Goal: Information Seeking & Learning: Check status

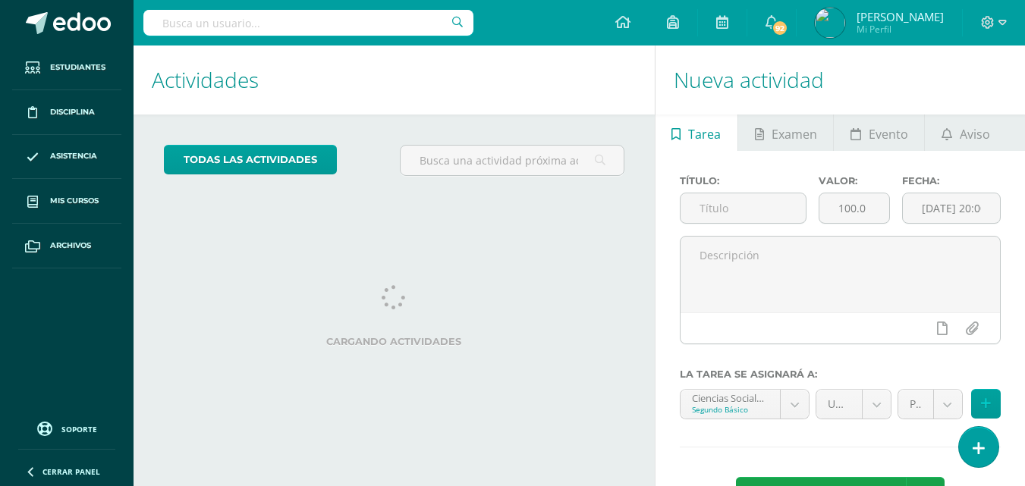
click at [374, 216] on div "todas las Actividades No tienes actividades Échale un vistazo a los demás perío…" at bounding box center [393, 167] width 521 height 104
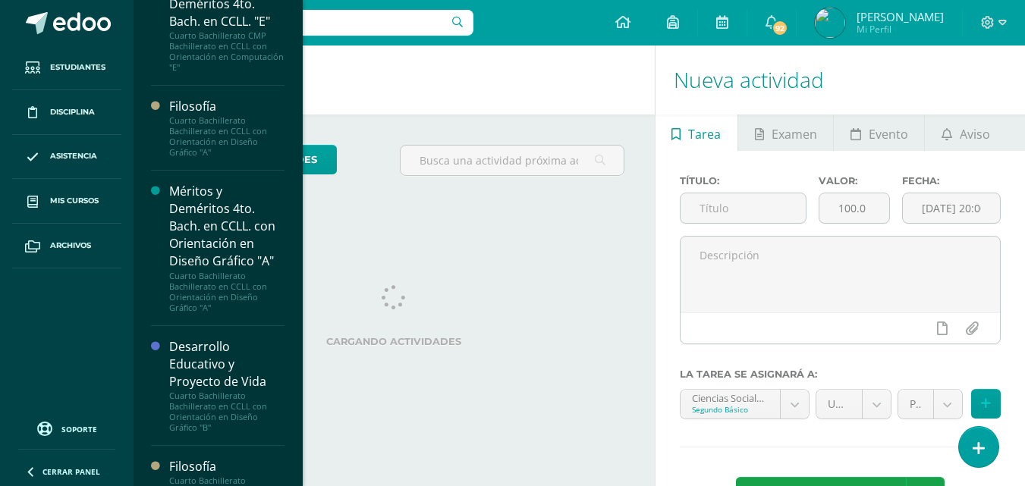
scroll to position [894, 0]
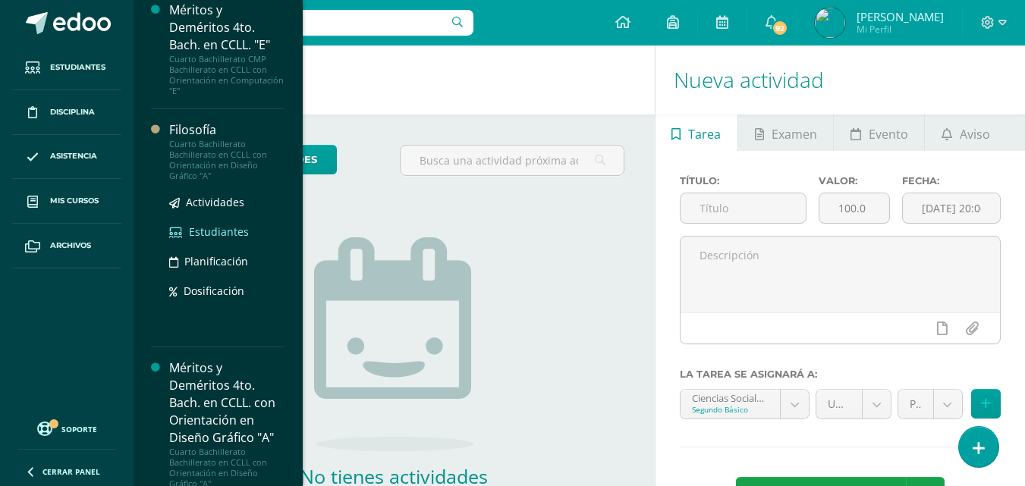
click at [211, 228] on span "Estudiantes" at bounding box center [219, 232] width 60 height 14
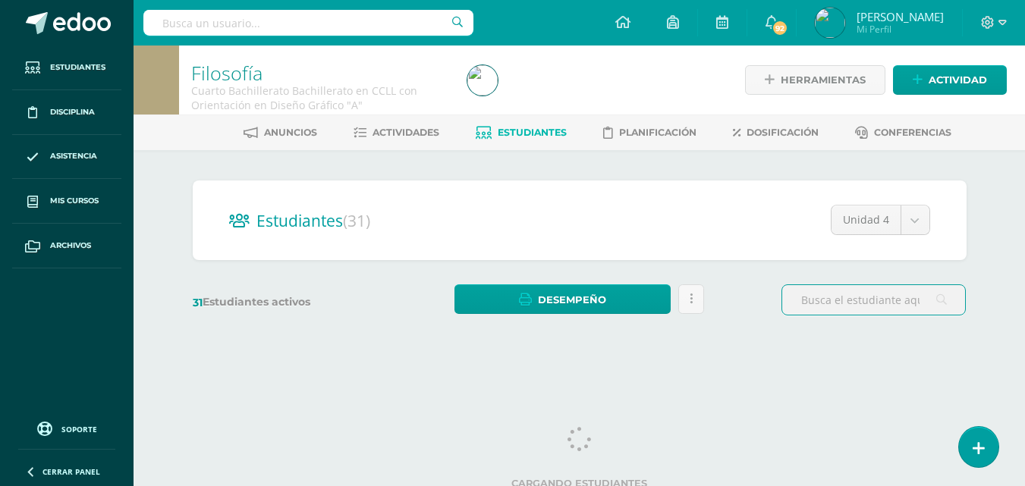
click at [669, 165] on div "Estudiantes (31) Unidad 4 Unidad 3 Unidad 2 Unidad 1 Unidad 4 31 Estudiantes ac…" at bounding box center [579, 255] width 834 height 210
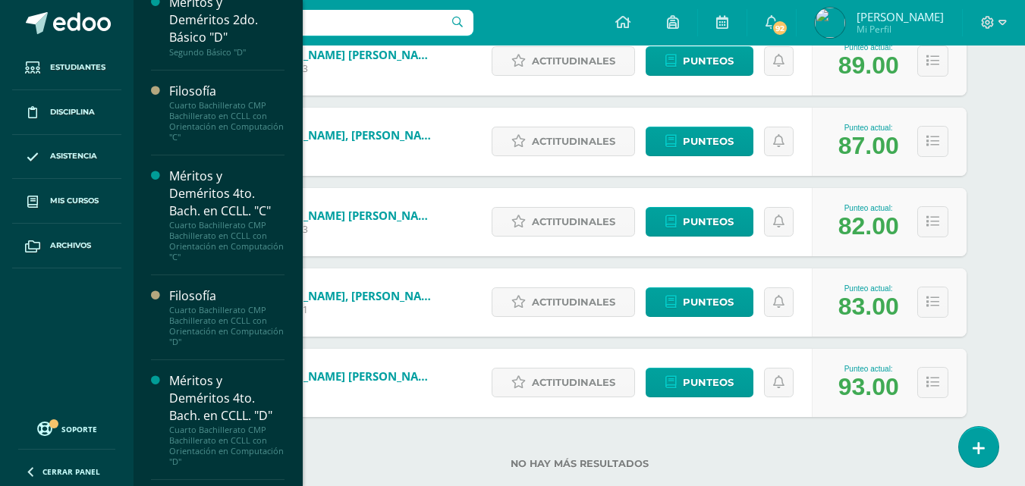
scroll to position [319, 0]
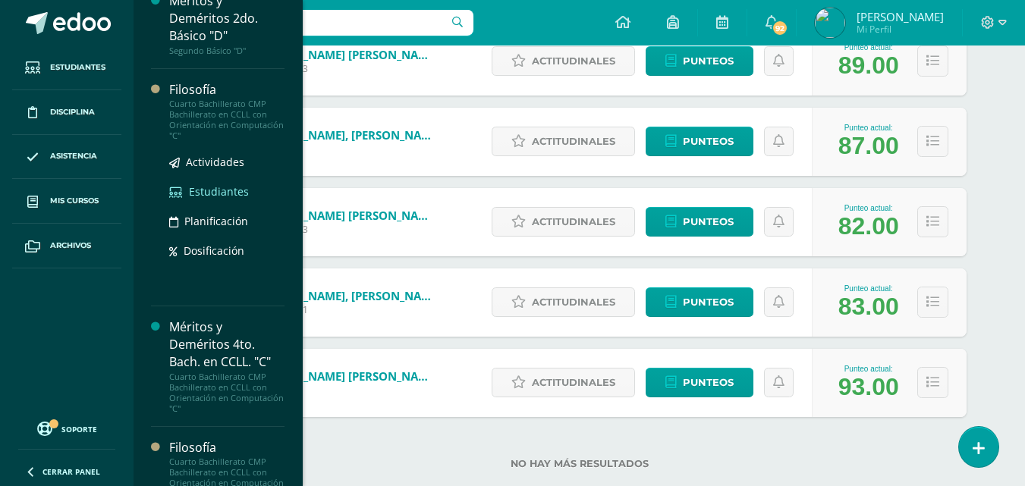
click at [230, 190] on span "Estudiantes" at bounding box center [219, 191] width 60 height 14
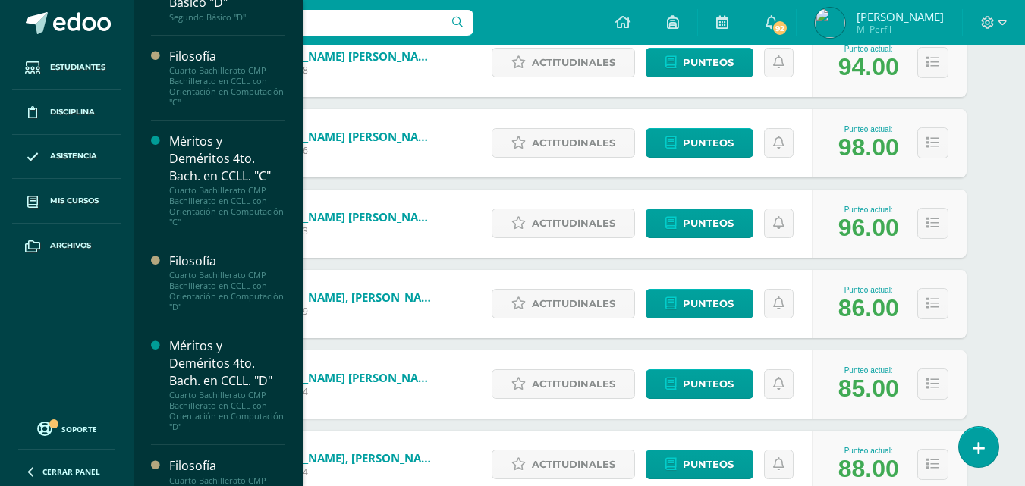
scroll to position [385, 0]
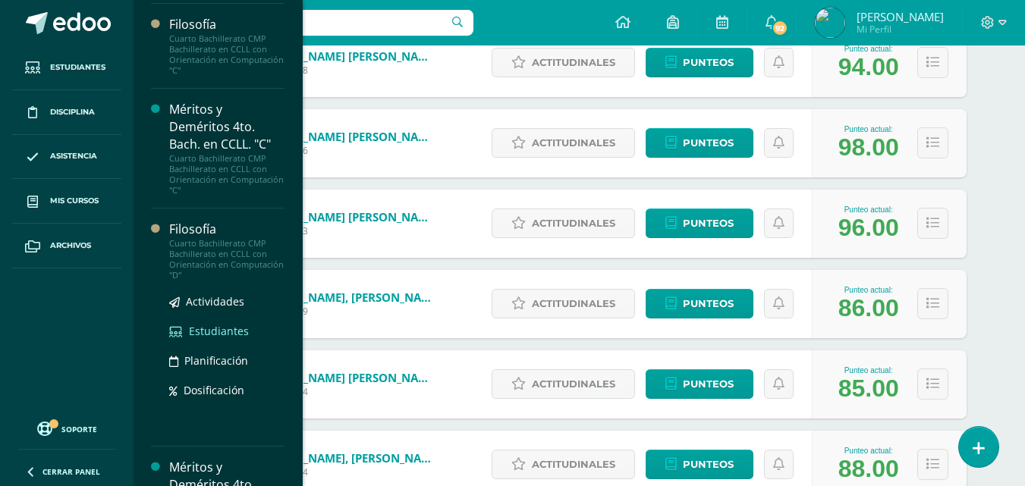
click at [215, 335] on span "Estudiantes" at bounding box center [219, 331] width 60 height 14
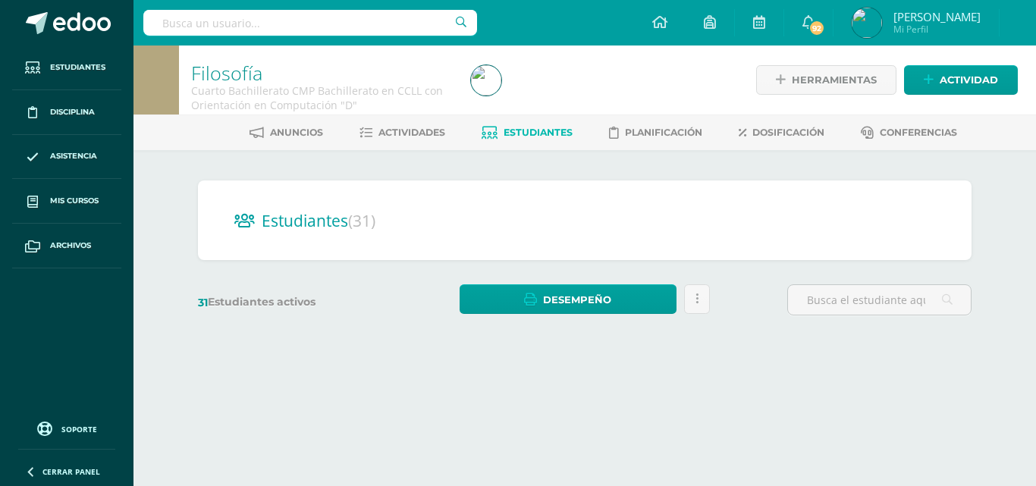
click at [613, 169] on div "Estudiantes (31) Unidad 4 Unidad 2 Unidad 1 Unidad 3 31 Estudiantes activos Des…" at bounding box center [585, 255] width 834 height 210
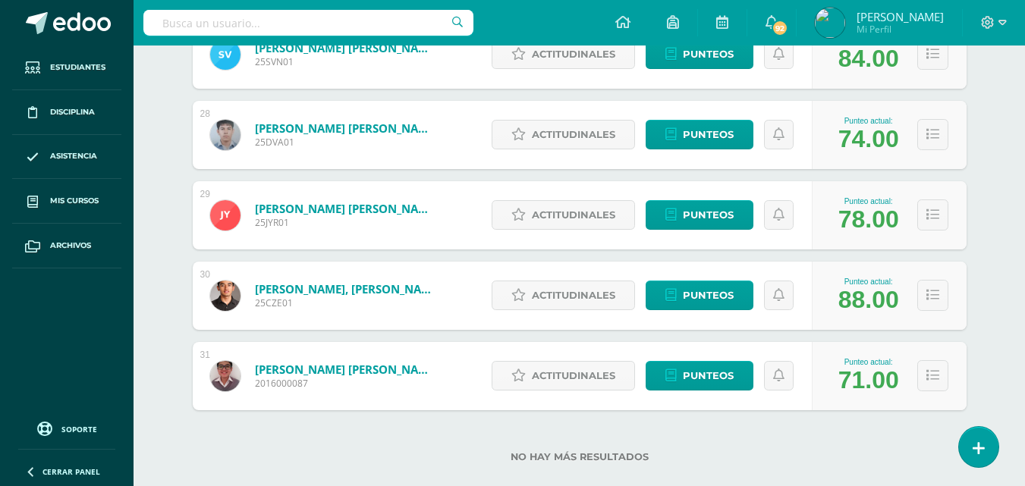
scroll to position [2425, 0]
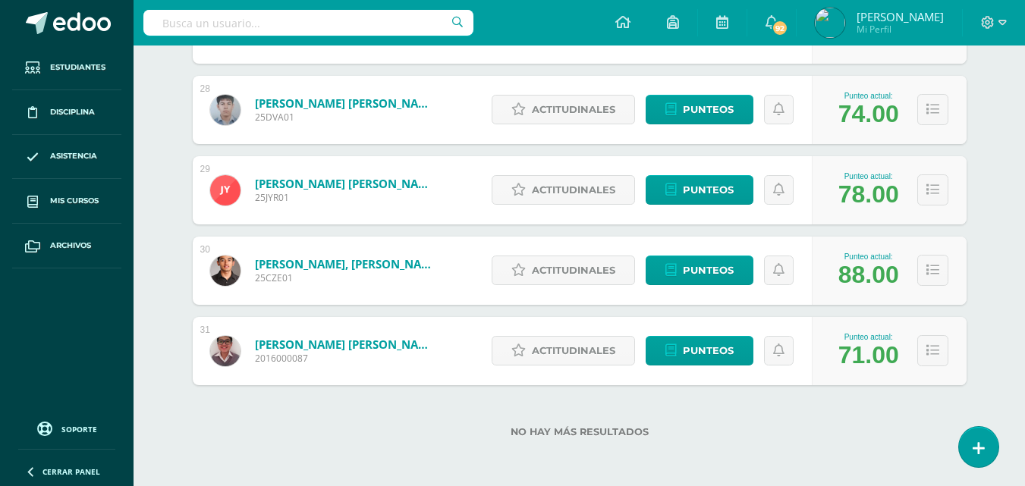
click at [305, 334] on div "Zeta Bran, José Pablo 2016000087" at bounding box center [324, 351] width 263 height 68
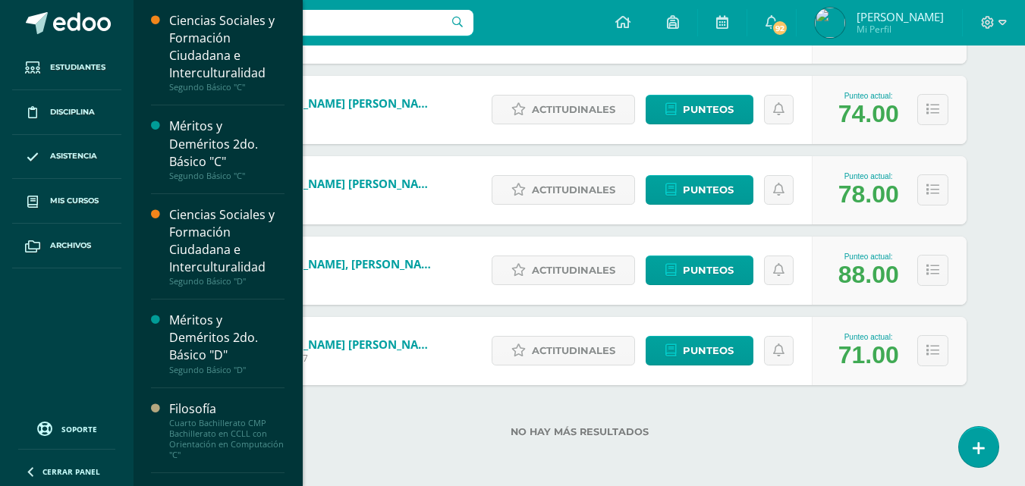
scroll to position [426, 0]
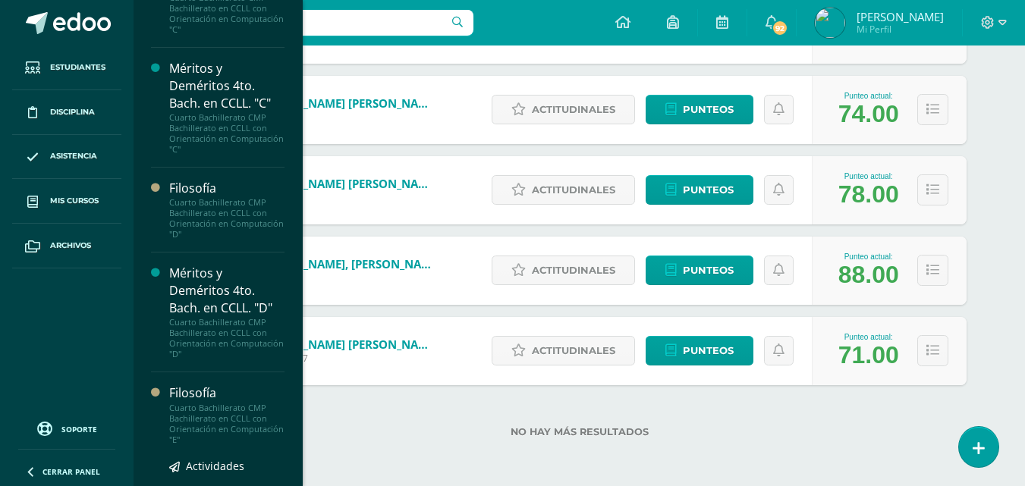
click at [206, 422] on div "Cuarto Bachillerato CMP Bachillerato en CCLL con Orientación en Computación "E"" at bounding box center [226, 424] width 115 height 42
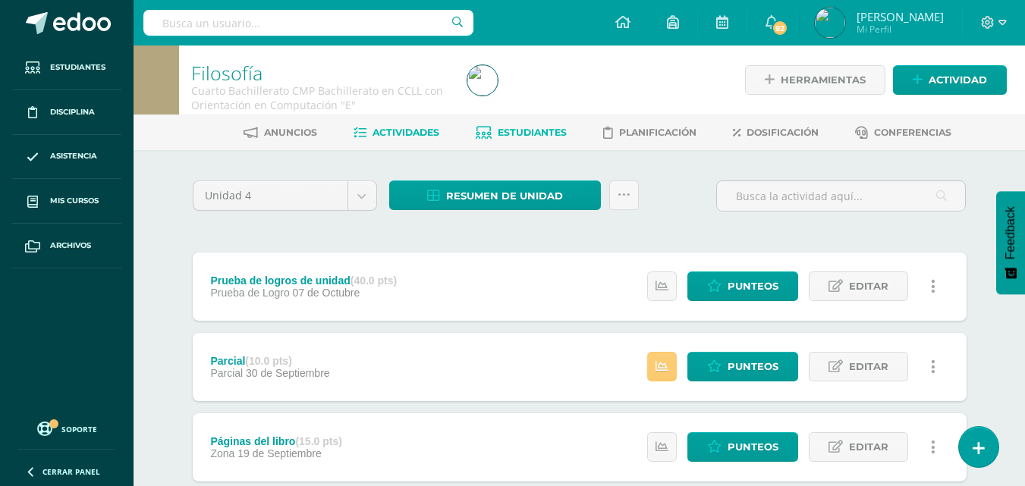
click at [525, 134] on span "Estudiantes" at bounding box center [532, 132] width 69 height 11
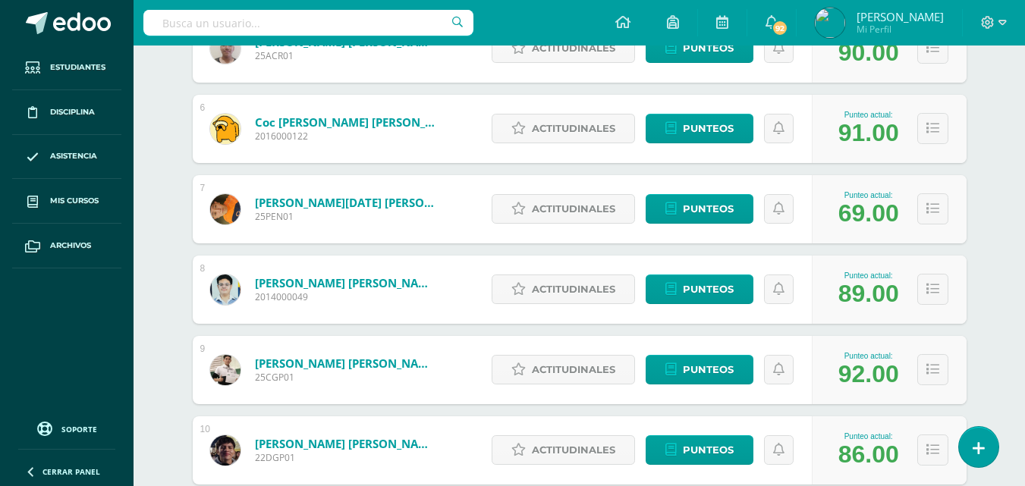
scroll to position [667, 0]
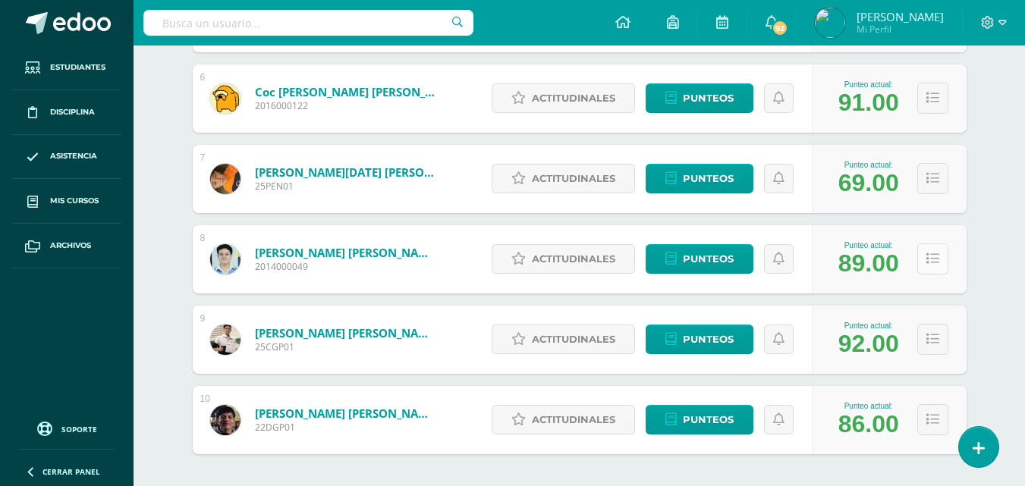
click at [933, 243] on button at bounding box center [932, 258] width 31 height 31
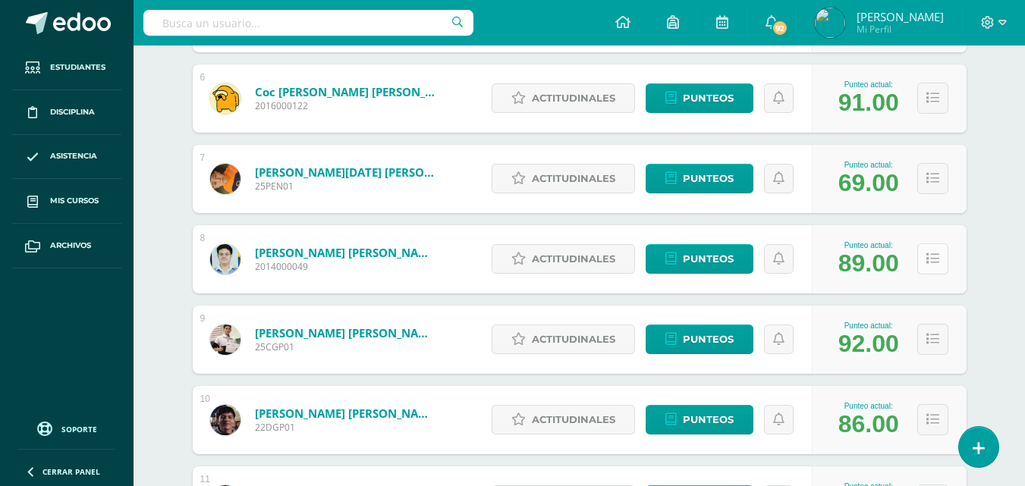
scroll to position [759, 0]
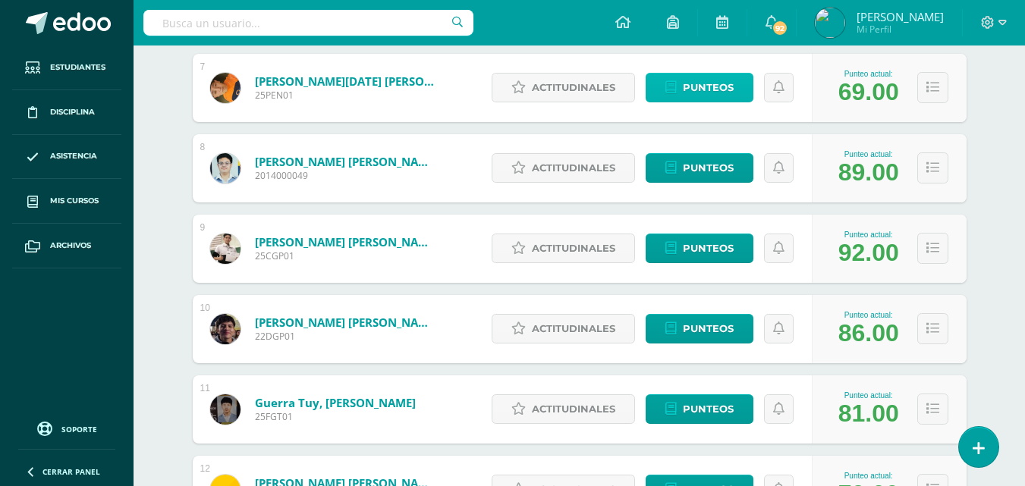
click at [697, 86] on span "Punteos" at bounding box center [708, 88] width 51 height 28
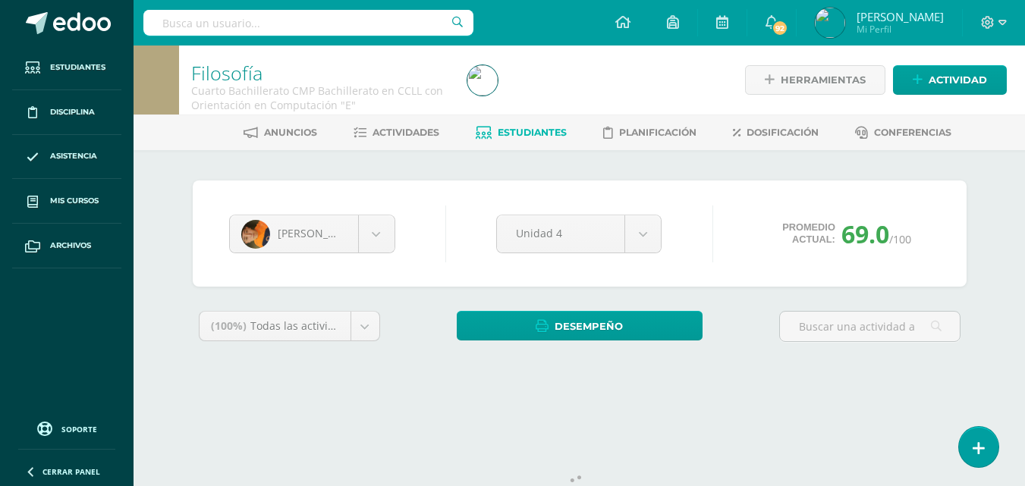
click at [703, 168] on div "[PERSON_NAME] [PERSON_NAME] [PERSON_NAME] [PERSON_NAME] [PERSON_NAME] [PERSON_N…" at bounding box center [579, 279] width 834 height 259
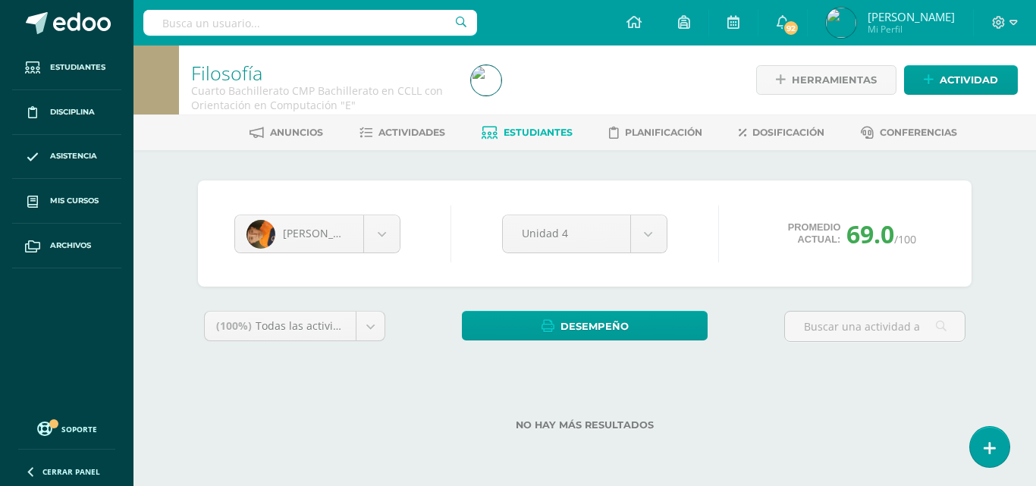
click at [704, 194] on div "[PERSON_NAME] [PERSON_NAME] [PERSON_NAME] [PERSON_NAME] [PERSON_NAME] [PERSON_N…" at bounding box center [585, 234] width 774 height 106
click at [547, 129] on span "Estudiantes" at bounding box center [538, 132] width 69 height 11
